Goal: Transaction & Acquisition: Book appointment/travel/reservation

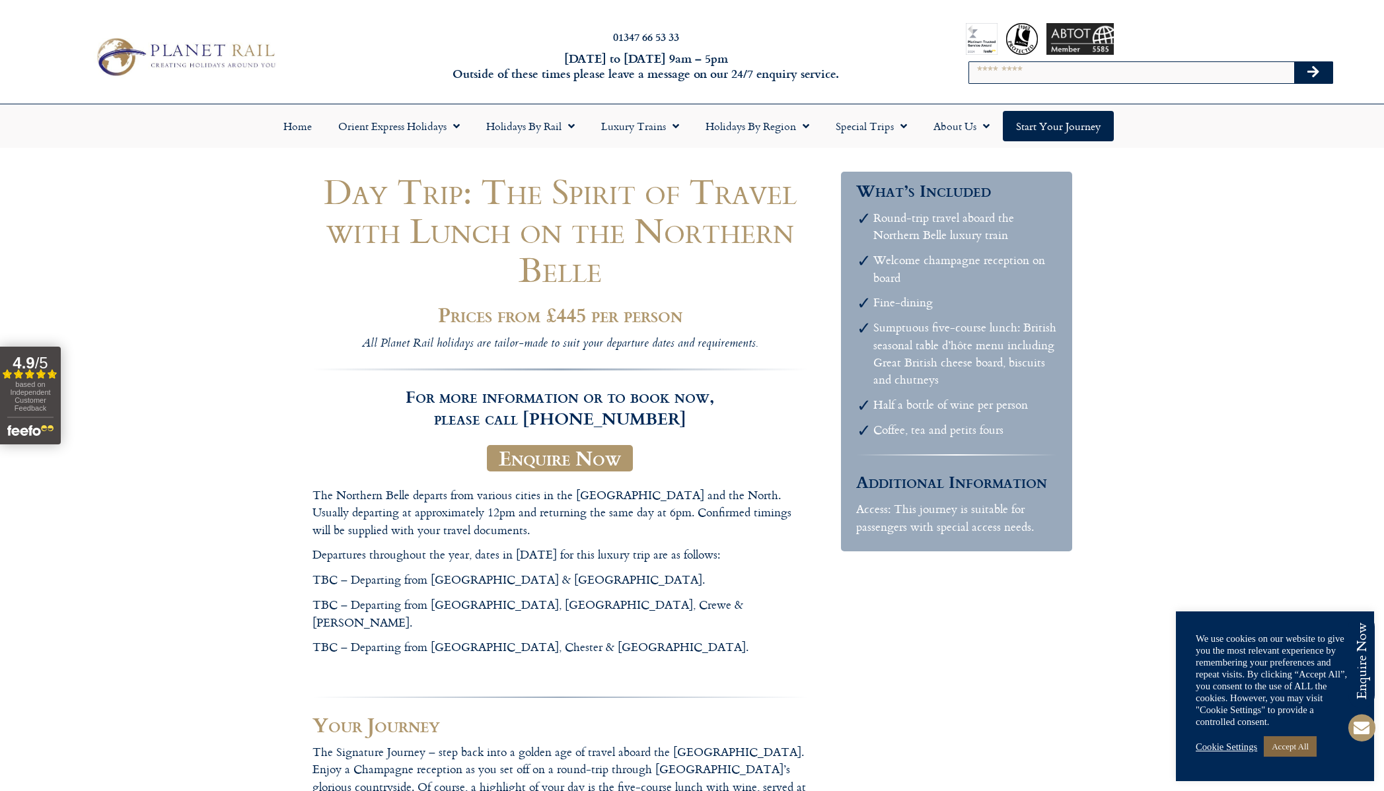
click at [1299, 745] on link "Accept All" at bounding box center [1290, 747] width 53 height 20
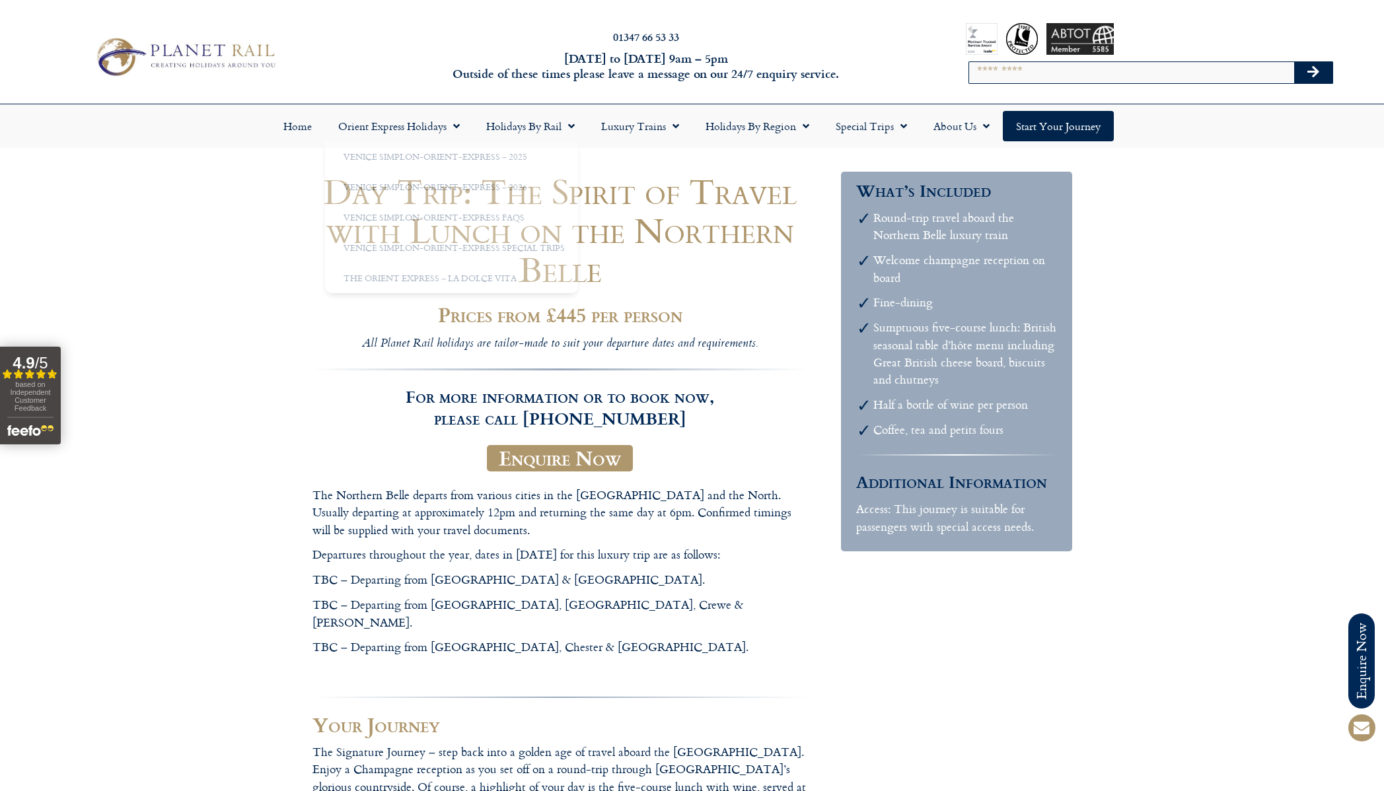
click at [705, 201] on h1 "Day Trip: The Spirit of Travel with Lunch on the Northern Belle" at bounding box center [559, 230] width 495 height 117
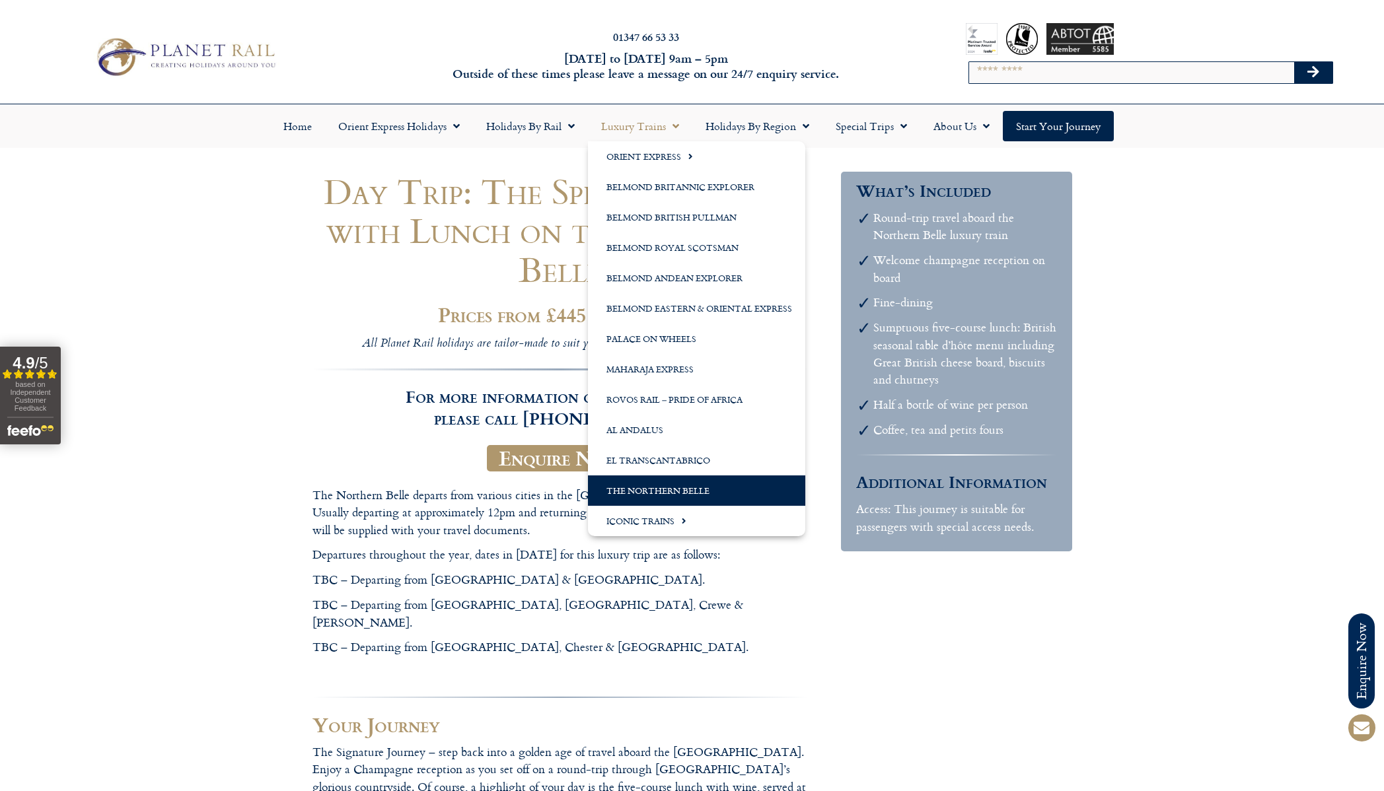
click at [664, 486] on link "The Northern Belle" at bounding box center [696, 491] width 217 height 30
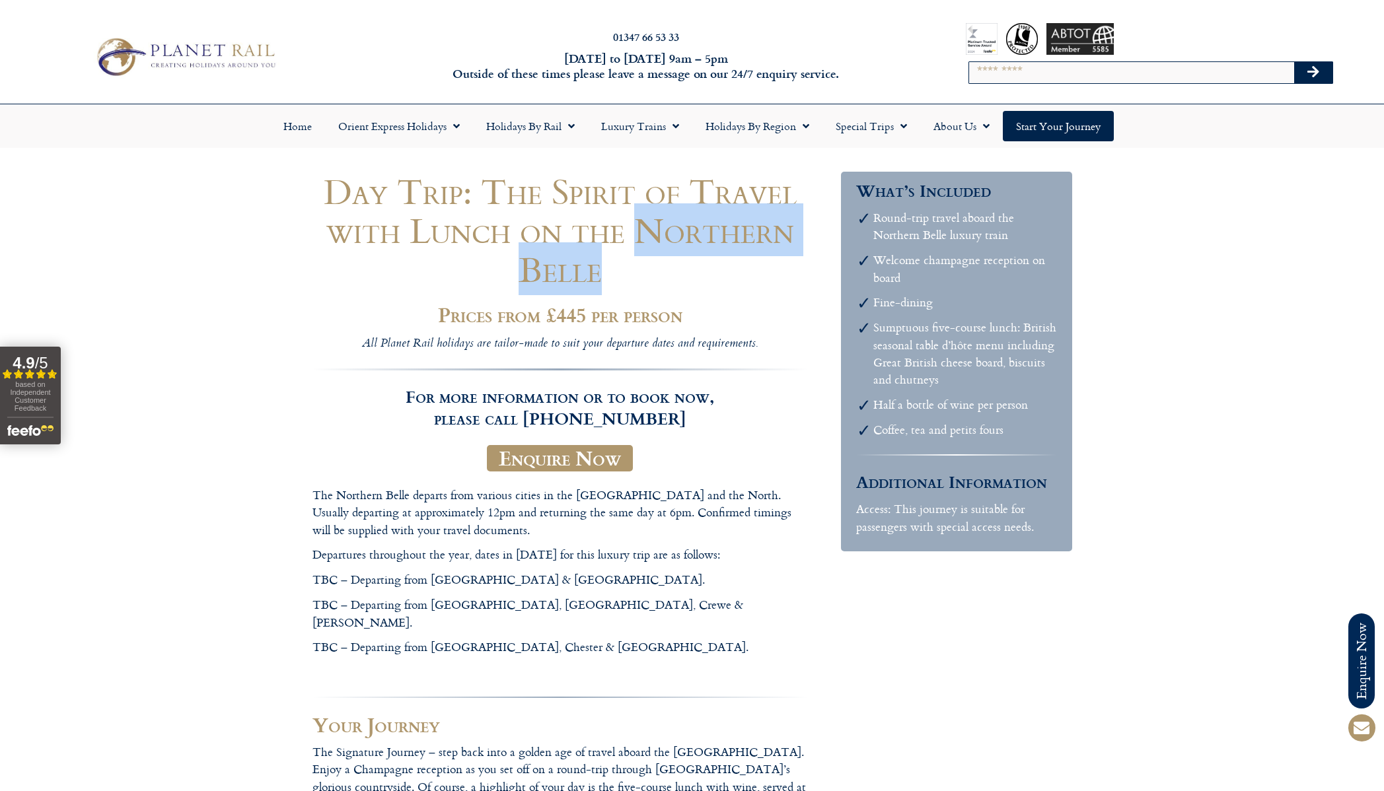
drag, startPoint x: 638, startPoint y: 229, endPoint x: 600, endPoint y: 275, distance: 60.2
click at [600, 275] on h1 "Day Trip: The Spirit of Travel with Lunch on the Northern Belle" at bounding box center [559, 230] width 495 height 117
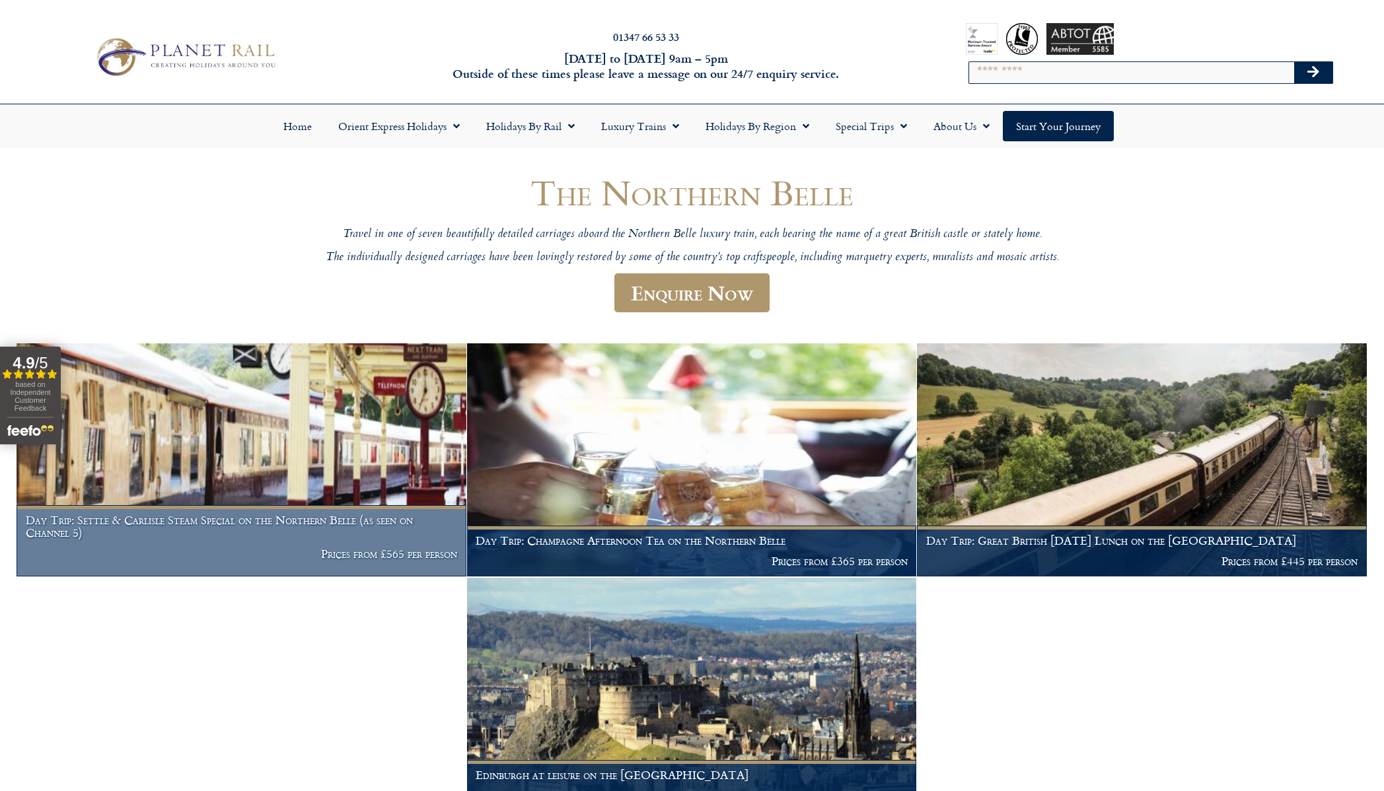
click at [239, 411] on img at bounding box center [242, 460] width 450 height 233
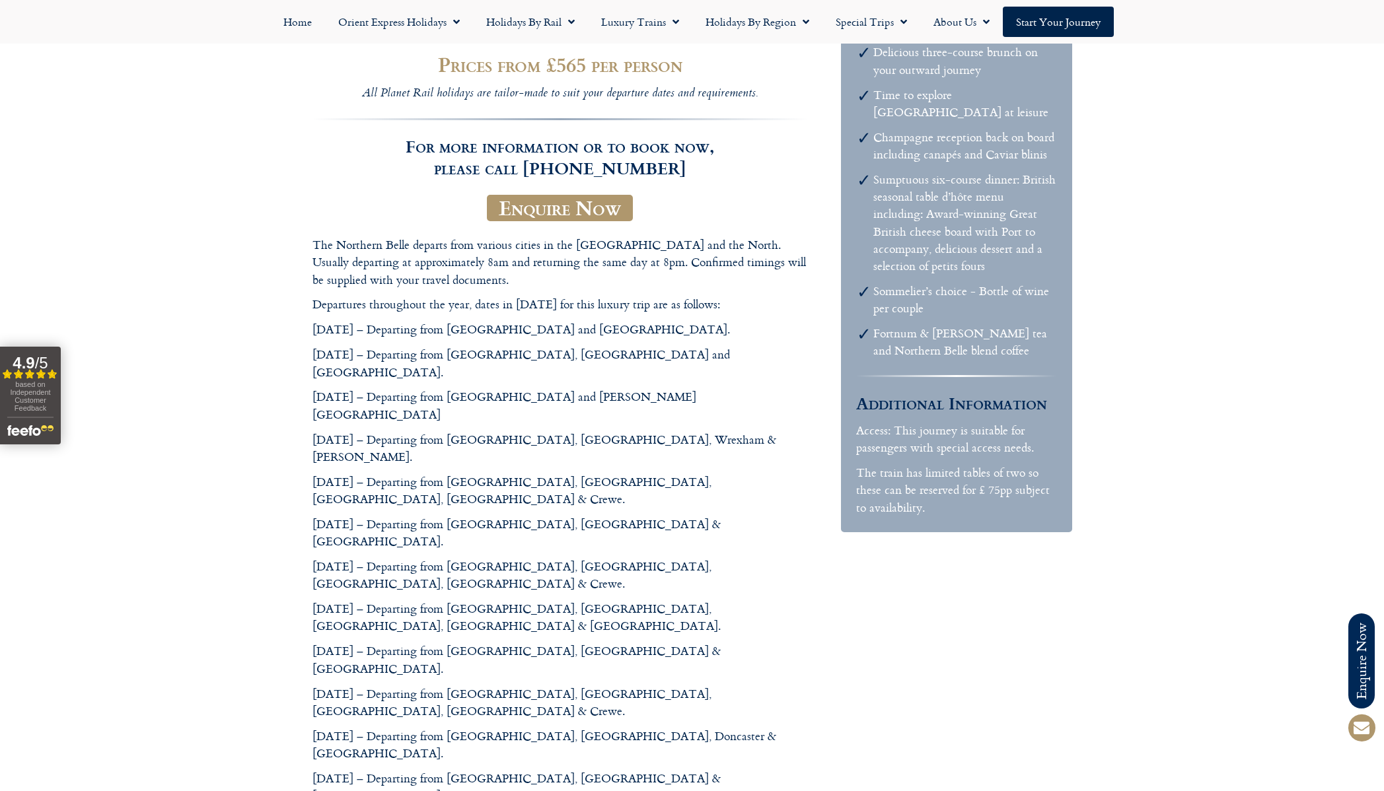
scroll to position [400, 0]
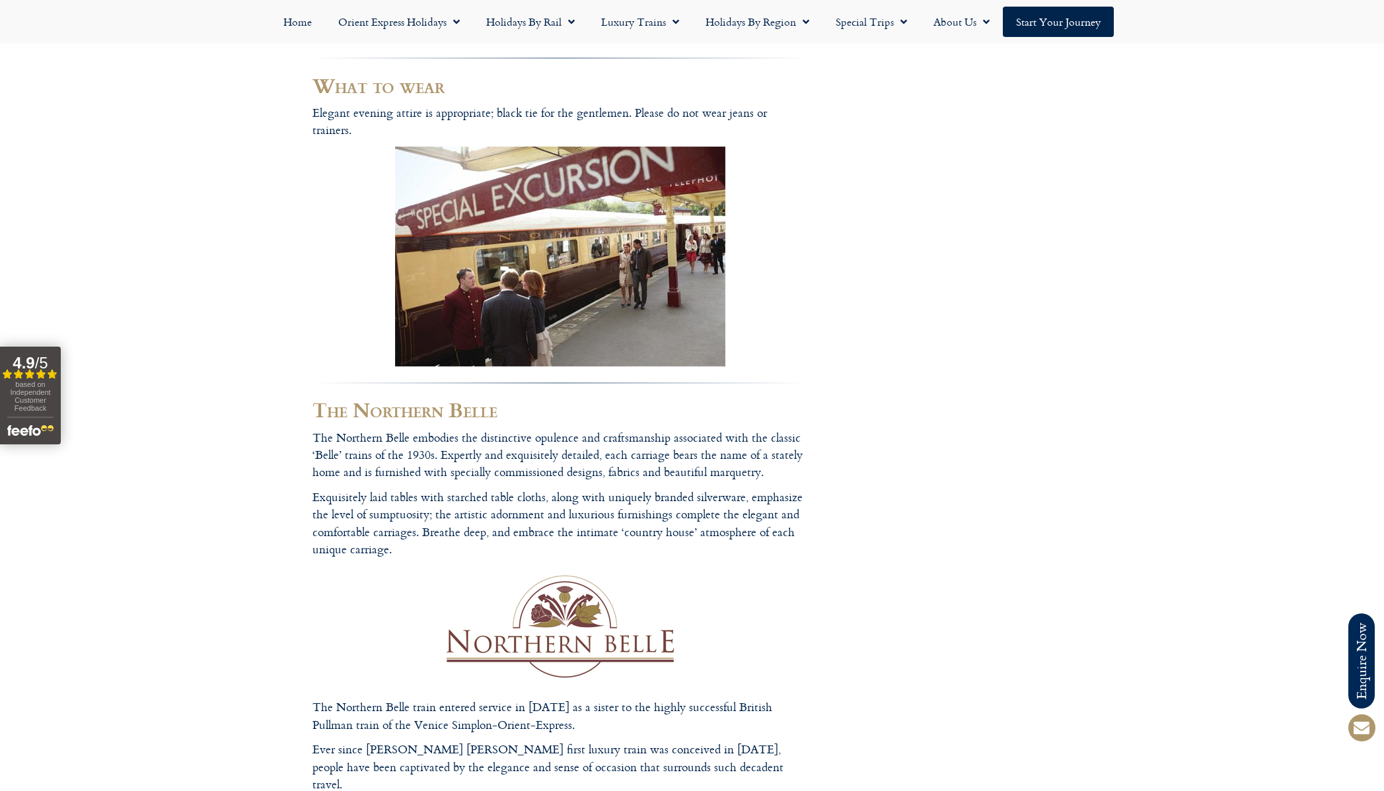
scroll to position [1920, 0]
